Goal: Task Accomplishment & Management: Use online tool/utility

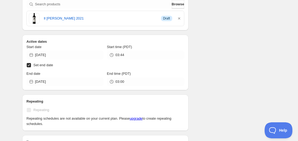
scroll to position [160, 0]
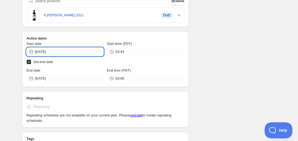
click at [58, 53] on input "[DATE]" at bounding box center [69, 51] width 69 height 9
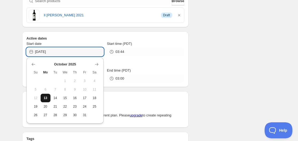
click at [44, 99] on span "13" at bounding box center [46, 98] width 6 height 4
type input "[DATE]"
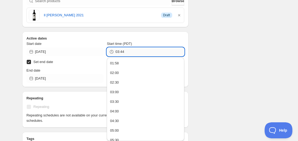
click at [117, 53] on input "03:44" at bounding box center [149, 51] width 69 height 9
click at [118, 53] on input "03:44" at bounding box center [149, 51] width 69 height 9
drag, startPoint x: 120, startPoint y: 51, endPoint x: 125, endPoint y: 52, distance: 5.4
click at [125, 52] on input "02:44" at bounding box center [149, 51] width 69 height 9
type input "02:58"
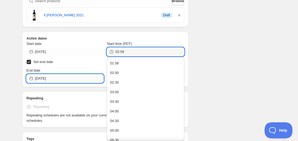
click at [57, 77] on input "[DATE]" at bounding box center [69, 78] width 69 height 9
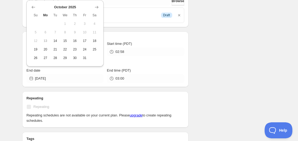
click at [46, 42] on span "13" at bounding box center [46, 41] width 6 height 4
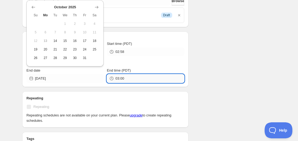
click at [125, 77] on input "03:00" at bounding box center [149, 78] width 69 height 9
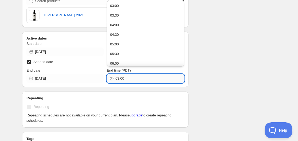
drag, startPoint x: 117, startPoint y: 78, endPoint x: 125, endPoint y: 78, distance: 8.0
click at [125, 78] on input "03:00" at bounding box center [149, 78] width 69 height 9
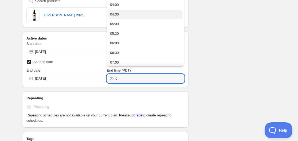
scroll to position [107, 0]
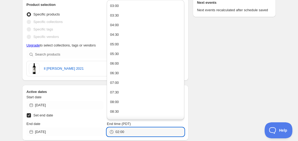
type input "02:00"
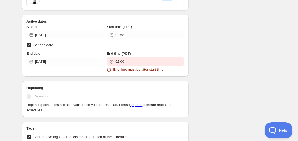
scroll to position [222, 0]
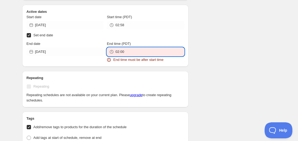
click at [131, 53] on input "02:00" at bounding box center [149, 51] width 69 height 9
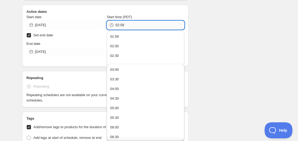
click at [119, 26] on input "02:58" at bounding box center [149, 25] width 69 height 9
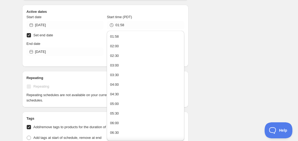
click at [213, 41] on div "There were some issues with your form submission End time must be after start t…" at bounding box center [147, 124] width 258 height 660
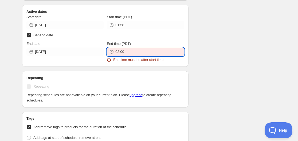
click at [141, 51] on input "02:00" at bounding box center [149, 51] width 69 height 9
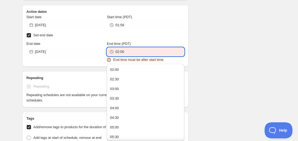
click at [208, 51] on div "There were some issues with your form submission End time must be after start t…" at bounding box center [147, 124] width 258 height 660
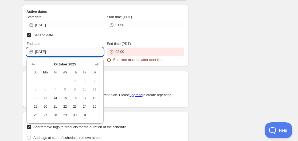
click at [61, 51] on input "[DATE]" at bounding box center [69, 51] width 69 height 9
click at [200, 46] on div "There were some issues with your form submission End time must be after start t…" at bounding box center [147, 124] width 258 height 660
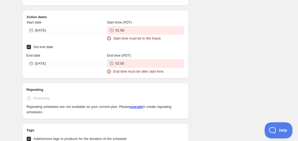
scroll to position [228, 0]
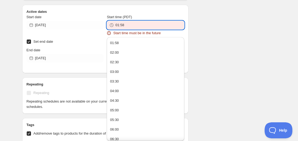
click at [122, 26] on input "01:58" at bounding box center [149, 25] width 69 height 9
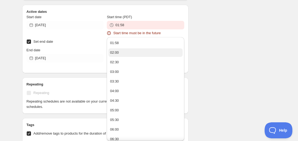
click at [117, 54] on div "02:00" at bounding box center [114, 52] width 9 height 5
type input "02:00"
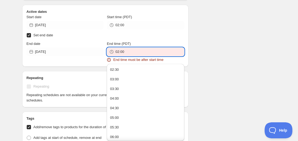
click at [125, 52] on input "02:00" at bounding box center [149, 51] width 69 height 9
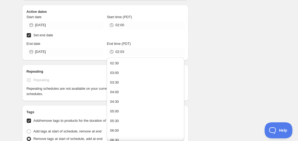
click at [226, 20] on div "There were some issues with your form submission Start time must be in the futu…" at bounding box center [147, 117] width 258 height 659
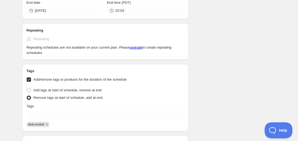
scroll to position [187, 0]
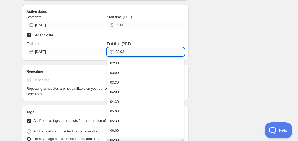
click at [123, 53] on input "02:03" at bounding box center [149, 51] width 69 height 9
type input "02:02"
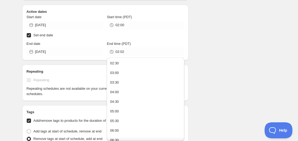
scroll to position [222, 0]
